Goal: Entertainment & Leisure: Consume media (video, audio)

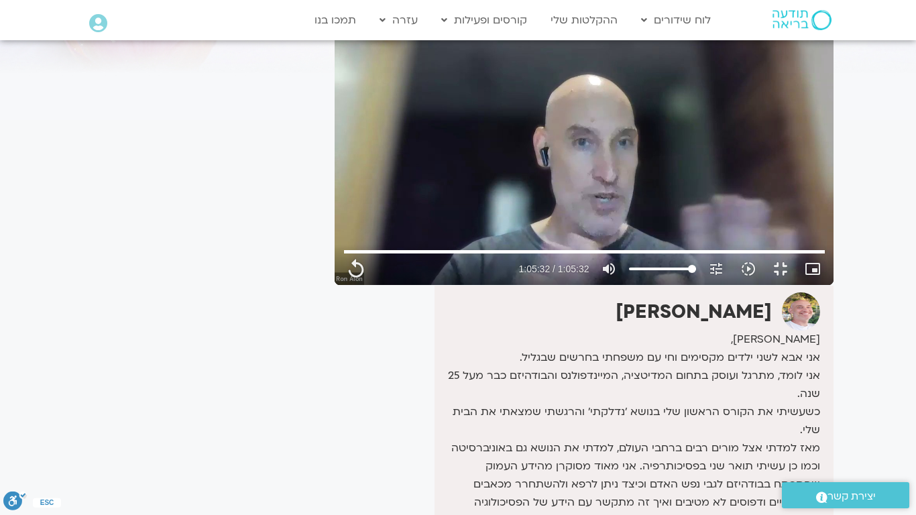
click at [334, 133] on div "Skip Ad 28:17 replay 1:05:32 / 1:05:32 volume_up Mute tune Resolution Auto 720p…" at bounding box center [583, 145] width 499 height 280
click at [340, 285] on button "pause" at bounding box center [356, 269] width 32 height 32
click at [724, 285] on div "Skip Ad 53:37 play_arrow 0:00:05 / 1:05:32 volume_up Mute tune Resolution Auto …" at bounding box center [584, 263] width 489 height 44
click at [724, 255] on input "Seek" at bounding box center [584, 251] width 481 height 8
drag, startPoint x: 31, startPoint y: 495, endPoint x: 24, endPoint y: 500, distance: 8.2
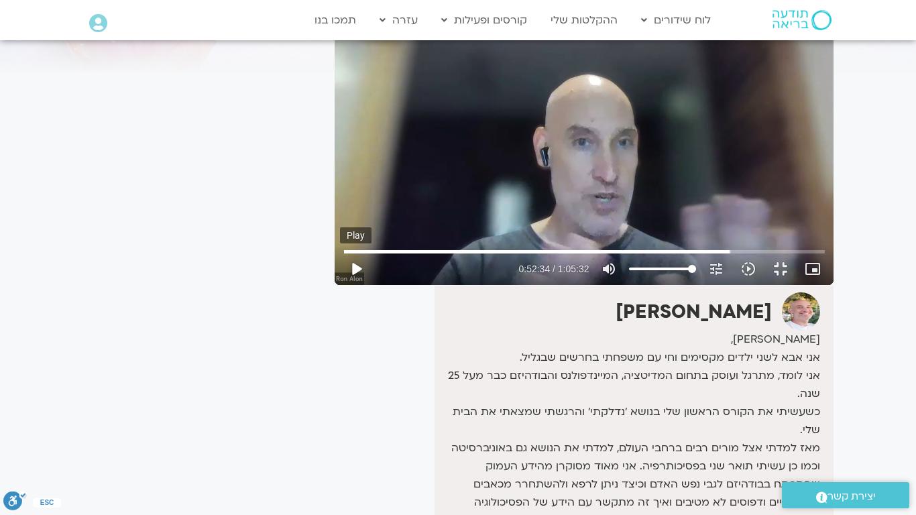
click at [340, 285] on button "play_arrow" at bounding box center [356, 269] width 32 height 32
click at [434, 255] on input "Seek" at bounding box center [584, 251] width 481 height 8
click at [334, 285] on div "Skip Ad 30:23 pause 0:32:28 / 1:05:32 volume_up Mute tune Resolution Auto 720p …" at bounding box center [583, 145] width 499 height 280
click at [432, 285] on div "Skip Ad 30:23 play_arrow 0:32:29 / 1:05:32 volume_up Mute tune Resolution Auto …" at bounding box center [583, 145] width 499 height 280
click at [420, 237] on div "Skip Ad 30:23 pause 0:33:06 / 1:05:32 volume_up Mute tune Resolution Auto 720p …" at bounding box center [583, 145] width 499 height 280
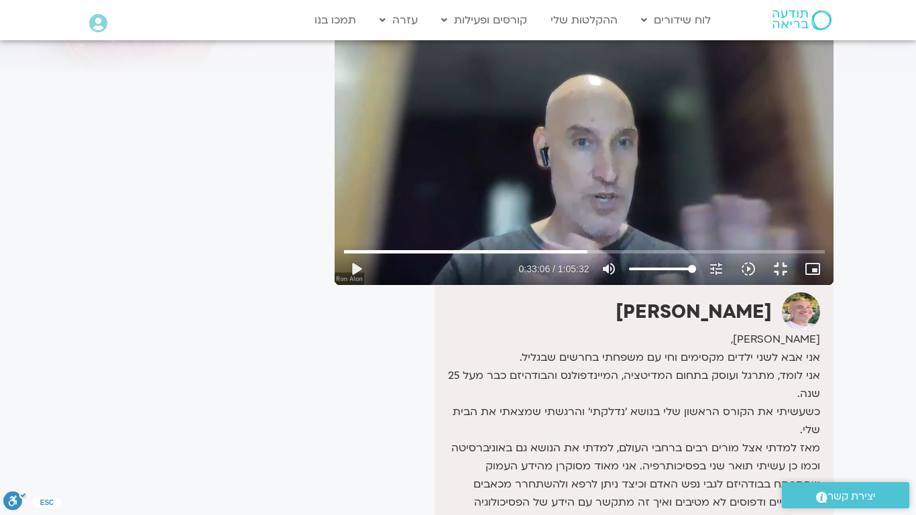
click at [500, 250] on div "Skip Ad 30:23 play_arrow 0:33:06 / 1:05:32 volume_up Mute tune Resolution Auto …" at bounding box center [583, 145] width 499 height 280
click at [444, 285] on div "Skip Ad 30:23 pause 0:36:37 / 1:05:32 volume_up Mute tune Resolution Auto 720p …" at bounding box center [583, 145] width 499 height 280
type input "2197.661517"
